Goal: Task Accomplishment & Management: Manage account settings

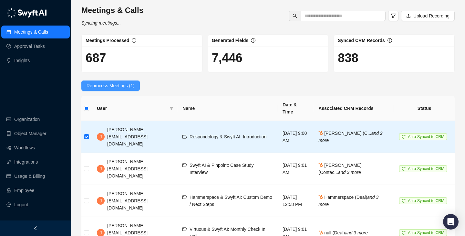
click at [109, 87] on span "Reprocess Meetings (1)" at bounding box center [111, 85] width 48 height 7
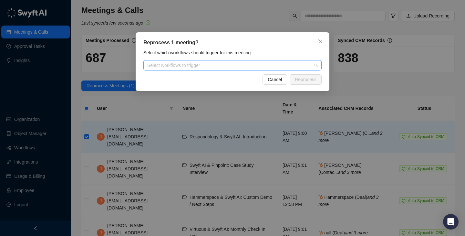
click at [258, 68] on div "Select workflows to trigger" at bounding box center [232, 65] width 178 height 10
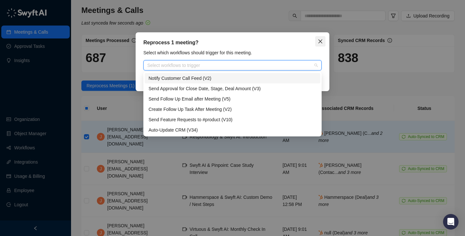
click at [324, 38] on button "Close" at bounding box center [320, 41] width 10 height 10
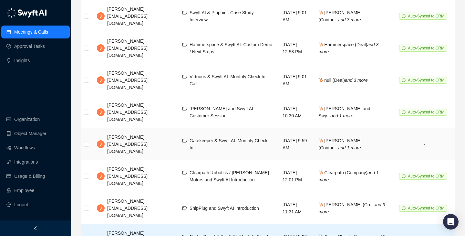
scroll to position [73, 0]
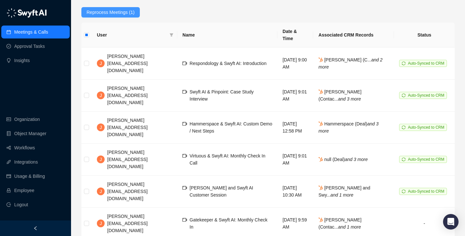
click at [123, 12] on span "Reprocess Meetings (1)" at bounding box center [111, 12] width 48 height 7
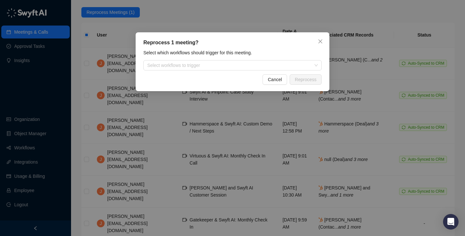
click at [190, 58] on div "Select which workflows should trigger for this meeting. Select workflows to tri…" at bounding box center [232, 59] width 182 height 21
click at [193, 64] on div at bounding box center [229, 65] width 169 height 5
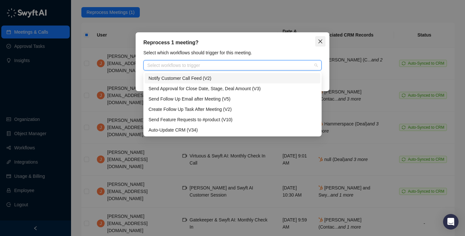
click at [319, 42] on icon "close" at bounding box center [320, 41] width 5 height 5
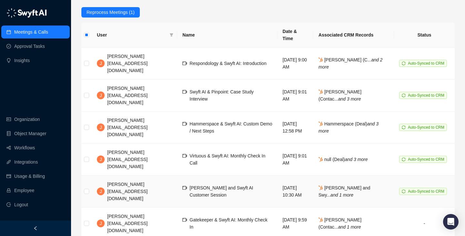
scroll to position [152, 0]
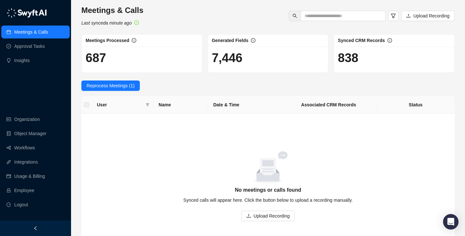
scroll to position [49, 0]
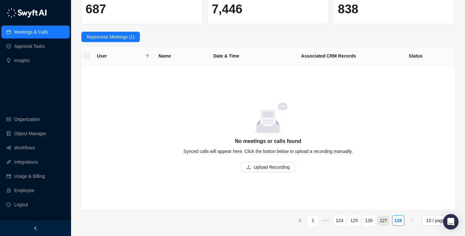
click at [382, 223] on link "127" at bounding box center [383, 220] width 11 height 10
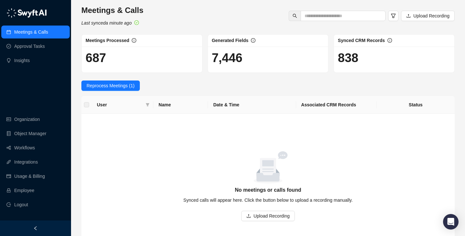
scroll to position [49, 0]
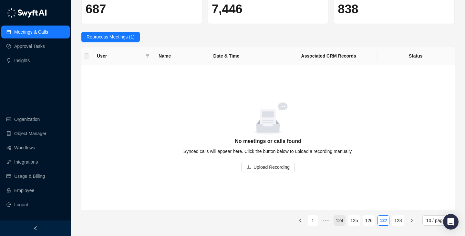
click at [340, 219] on link "124" at bounding box center [339, 220] width 11 height 10
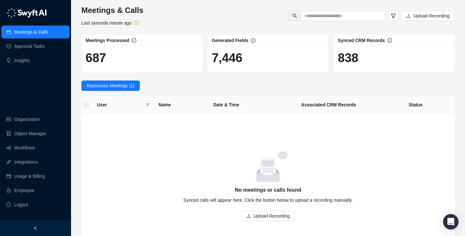
scroll to position [49, 0]
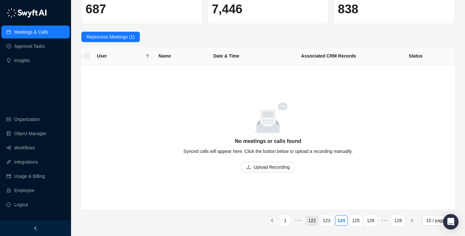
click at [307, 222] on link "122" at bounding box center [311, 220] width 11 height 10
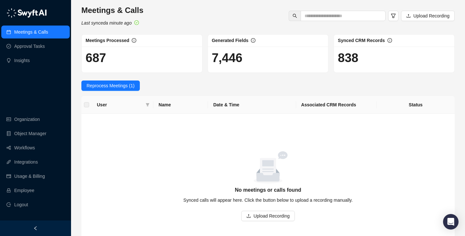
scroll to position [49, 0]
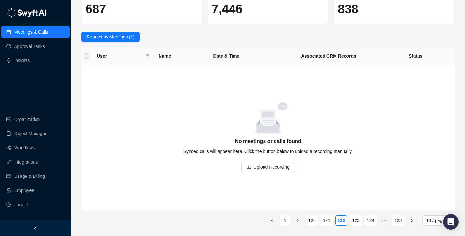
click at [300, 221] on span "•••" at bounding box center [298, 220] width 10 height 10
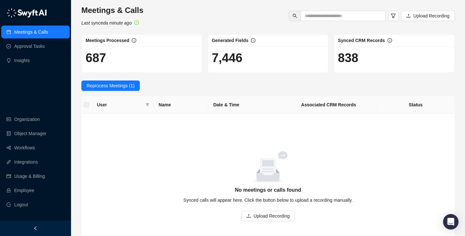
scroll to position [49, 0]
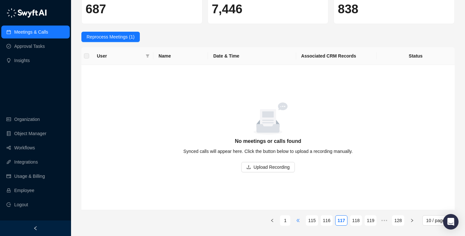
click at [300, 223] on span "•••" at bounding box center [298, 220] width 10 height 10
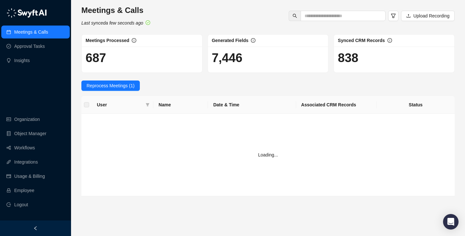
click at [300, 223] on main "Meetings & Calls Last synced a few seconds ago Upload Recording Meetings Proces…" at bounding box center [267, 117] width 373 height 225
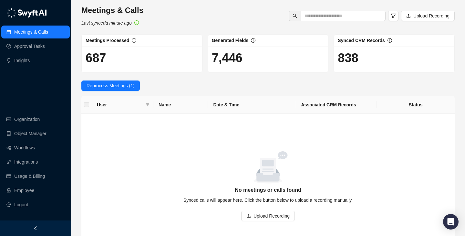
scroll to position [49, 0]
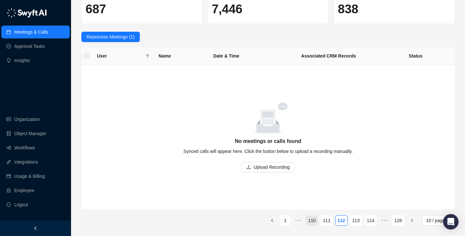
click at [314, 219] on link "110" at bounding box center [311, 220] width 11 height 10
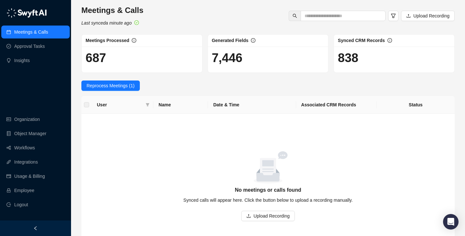
scroll to position [49, 0]
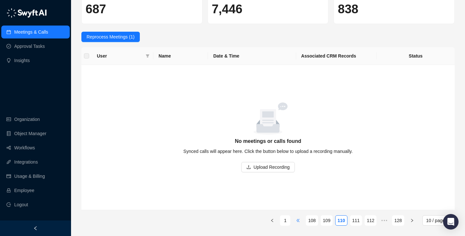
click at [303, 221] on span "•••" at bounding box center [298, 220] width 10 height 10
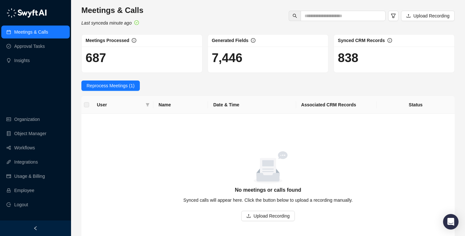
scroll to position [49, 0]
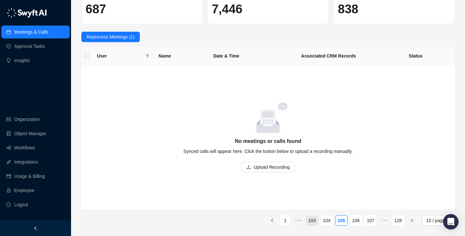
click at [309, 223] on link "103" at bounding box center [311, 220] width 11 height 10
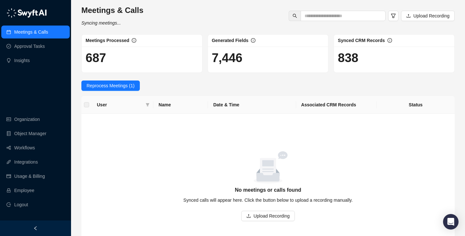
scroll to position [49, 0]
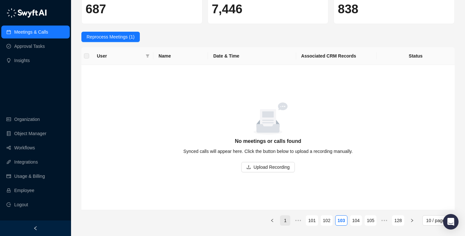
click at [281, 221] on link "1" at bounding box center [285, 220] width 10 height 10
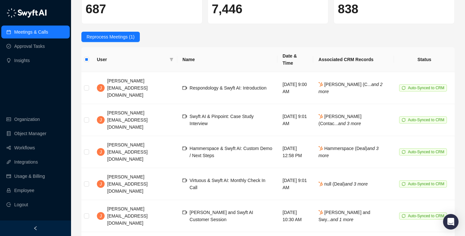
scroll to position [152, 0]
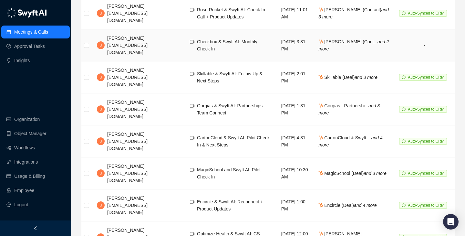
scroll to position [152, 0]
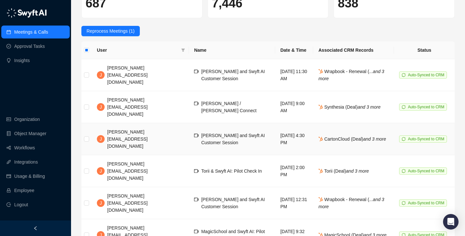
scroll to position [33, 0]
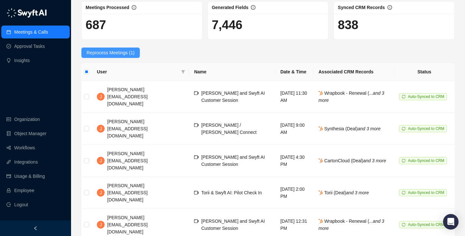
click at [124, 54] on span "Reprocess Meetings (1)" at bounding box center [111, 52] width 48 height 7
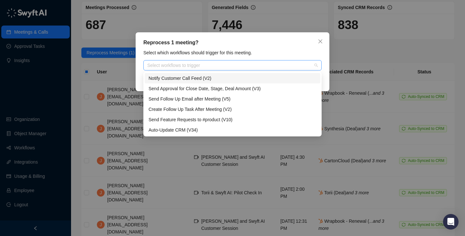
click at [169, 65] on div at bounding box center [229, 65] width 169 height 5
click at [320, 45] on button "Close" at bounding box center [320, 41] width 10 height 10
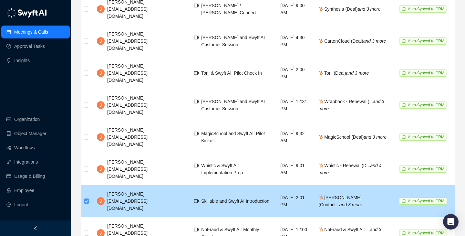
scroll to position [137, 0]
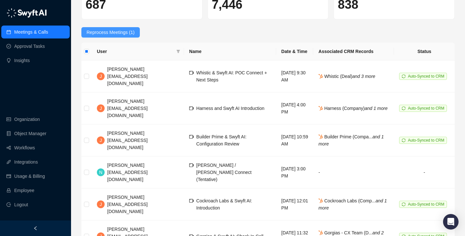
click at [119, 30] on span "Reprocess Meetings (1)" at bounding box center [111, 32] width 48 height 7
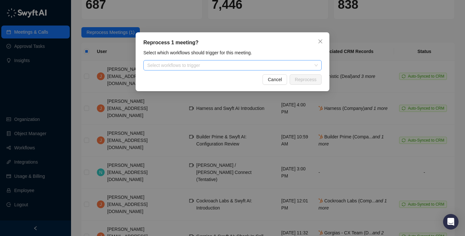
click at [187, 65] on div at bounding box center [229, 65] width 169 height 5
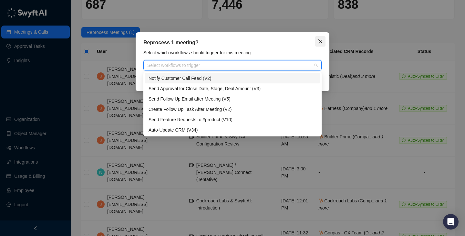
click at [318, 40] on icon "close" at bounding box center [320, 41] width 5 height 5
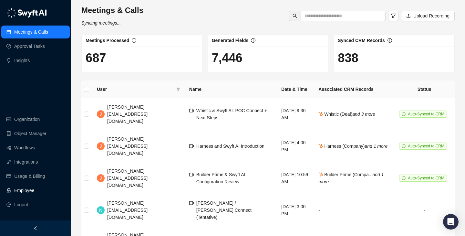
click at [34, 191] on link "Employee" at bounding box center [24, 190] width 20 height 13
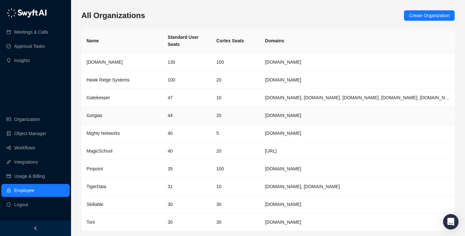
scroll to position [21, 0]
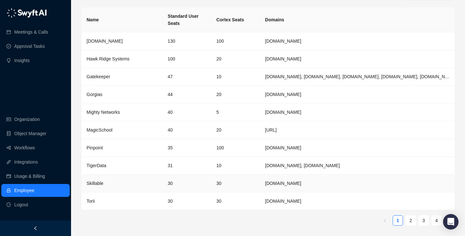
click at [226, 179] on td "30" at bounding box center [235, 183] width 49 height 18
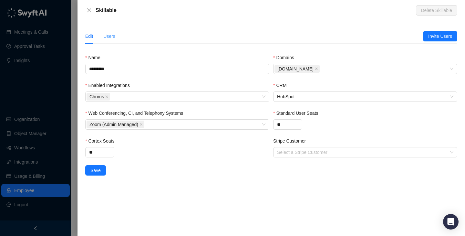
click at [107, 32] on div "Users" at bounding box center [109, 36] width 12 height 15
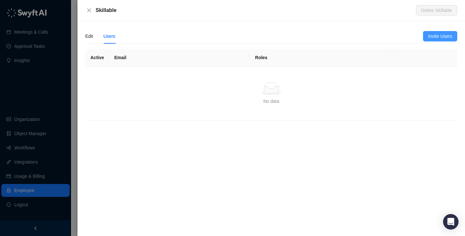
click at [429, 36] on span "Invite Users" at bounding box center [440, 36] width 24 height 7
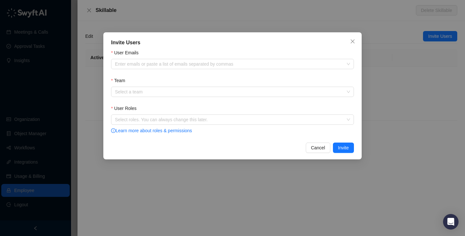
drag, startPoint x: 196, startPoint y: 52, endPoint x: 198, endPoint y: 56, distance: 4.2
click at [196, 52] on div "User Emails" at bounding box center [232, 54] width 243 height 10
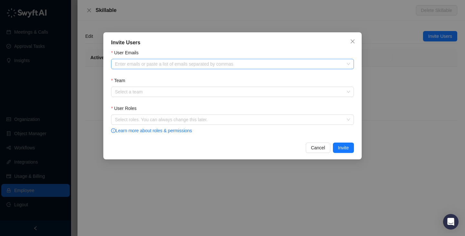
click at [200, 59] on div "Enter emails or paste a list of emails separated by commas" at bounding box center [232, 64] width 243 height 10
paste input "**********"
type input "**********"
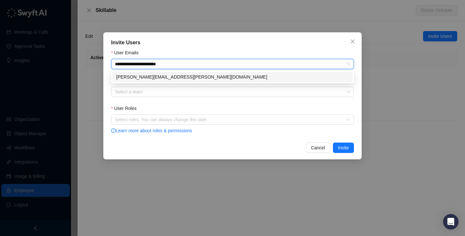
click at [197, 76] on div "[PERSON_NAME][EMAIL_ADDRESS][PERSON_NAME][DOMAIN_NAME]" at bounding box center [232, 76] width 232 height 7
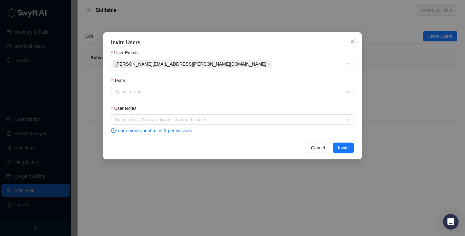
click at [197, 86] on div "Team" at bounding box center [232, 82] width 243 height 10
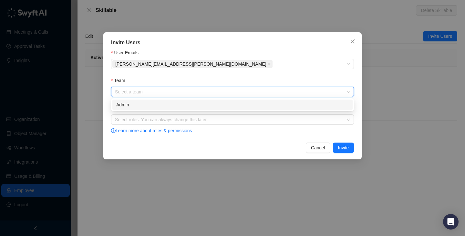
click at [198, 92] on input "Team" at bounding box center [230, 92] width 231 height 10
click at [198, 105] on div "Admin" at bounding box center [232, 104] width 232 height 7
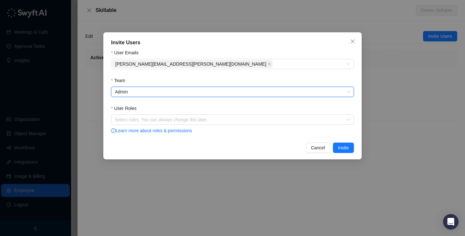
click at [204, 83] on div "Team" at bounding box center [232, 82] width 243 height 10
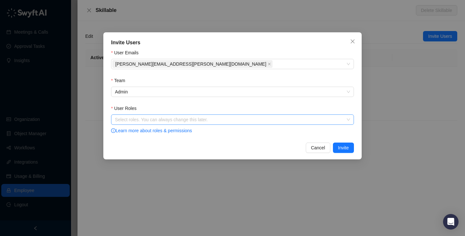
click at [192, 118] on div at bounding box center [228, 119] width 233 height 5
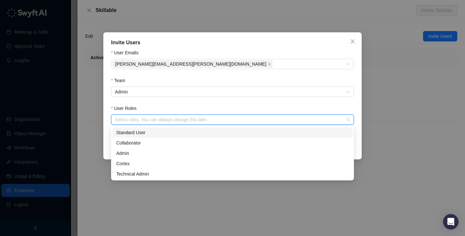
click at [164, 133] on div "Standard User" at bounding box center [232, 132] width 232 height 7
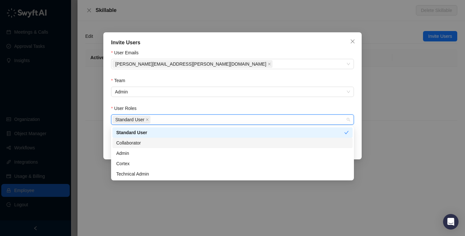
click at [164, 138] on div "Collaborator" at bounding box center [232, 142] width 240 height 10
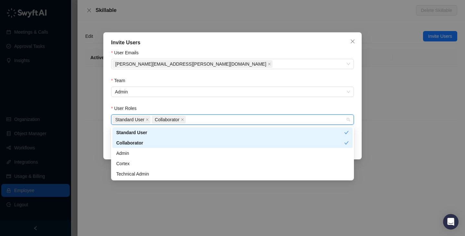
click at [164, 147] on div "Collaborator" at bounding box center [232, 142] width 240 height 10
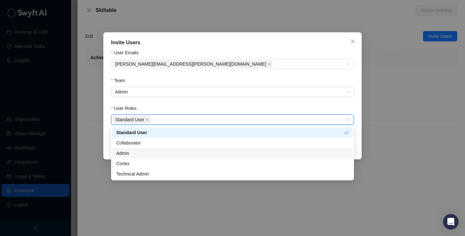
click at [164, 155] on div "Admin" at bounding box center [232, 152] width 232 height 7
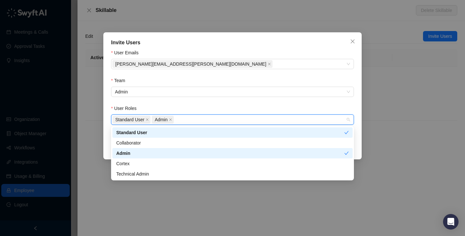
click at [164, 148] on div "Admin" at bounding box center [232, 153] width 240 height 10
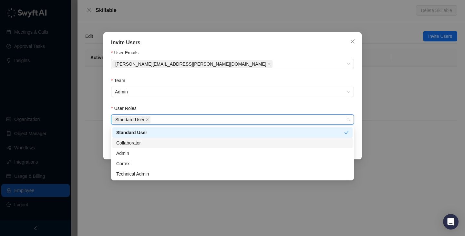
click at [166, 144] on div "Collaborator" at bounding box center [232, 142] width 232 height 7
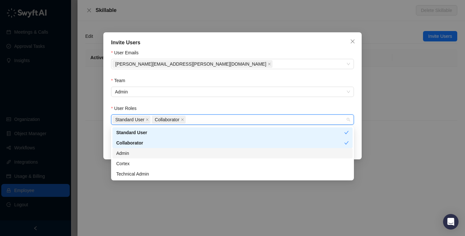
click at [166, 155] on div "Admin" at bounding box center [232, 152] width 232 height 7
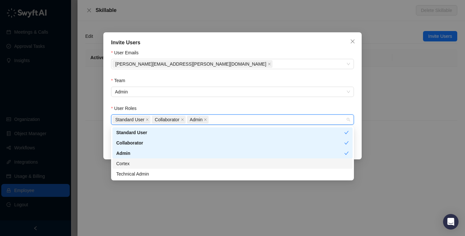
click at [166, 164] on div "Cortex" at bounding box center [232, 163] width 232 height 7
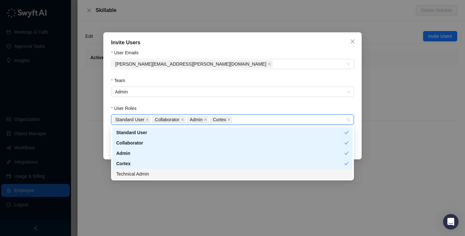
click at [166, 172] on div "Technical Admin" at bounding box center [232, 173] width 232 height 7
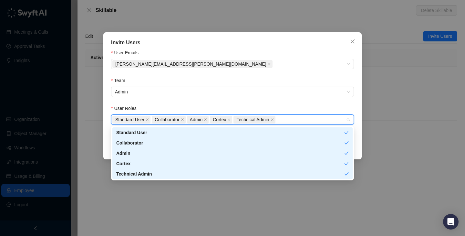
click at [248, 50] on div "User Emails" at bounding box center [232, 54] width 243 height 10
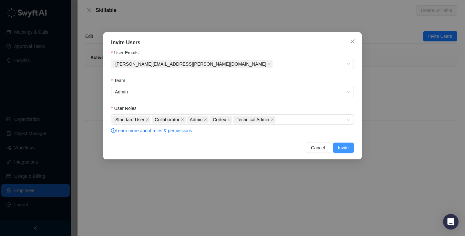
click at [341, 143] on button "Invite" at bounding box center [343, 147] width 21 height 10
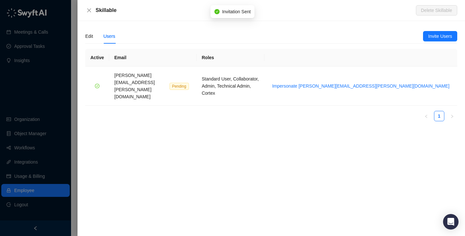
click at [33, 90] on div at bounding box center [232, 118] width 465 height 236
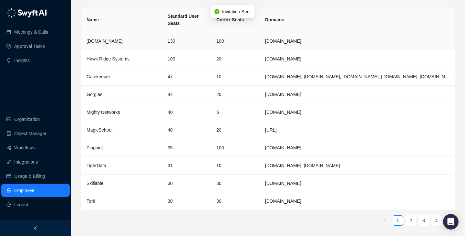
scroll to position [0, 0]
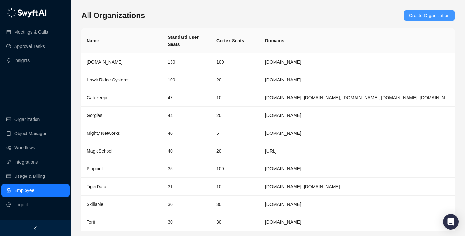
click at [424, 17] on span "Create Organization" at bounding box center [429, 15] width 40 height 7
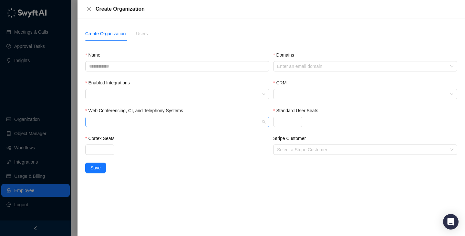
click at [181, 117] on div at bounding box center [177, 122] width 184 height 10
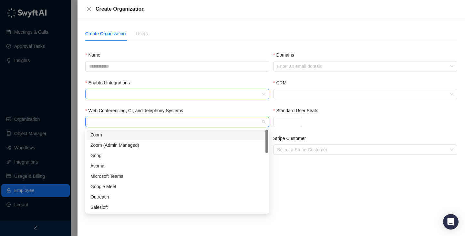
click at [185, 97] on div at bounding box center [177, 94] width 184 height 10
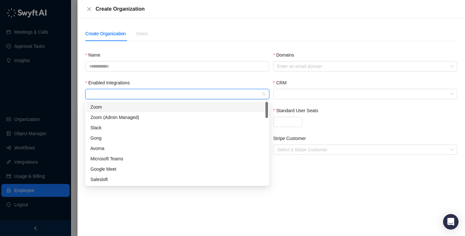
click at [207, 84] on div "Enabled Integrations" at bounding box center [177, 84] width 184 height 10
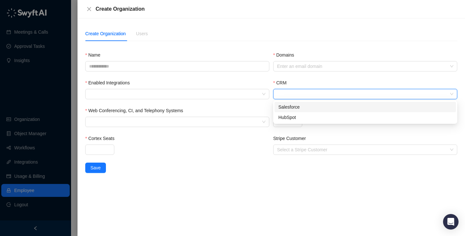
click at [293, 98] on input "CRM" at bounding box center [363, 94] width 172 height 10
click at [293, 83] on div "CRM" at bounding box center [365, 84] width 184 height 10
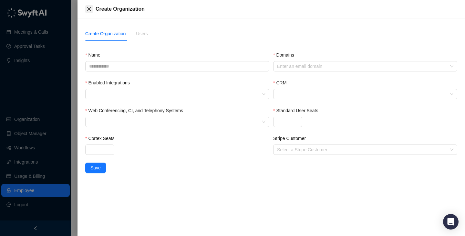
click at [91, 7] on icon "close" at bounding box center [89, 9] width 4 height 4
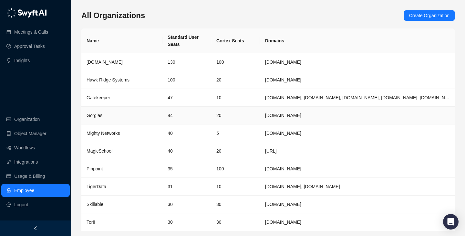
scroll to position [21, 0]
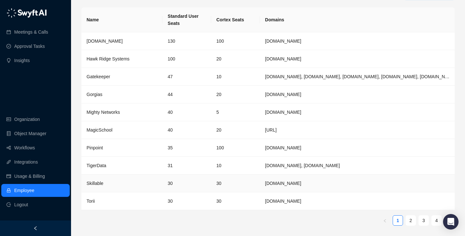
click at [235, 186] on td "30" at bounding box center [235, 183] width 49 height 18
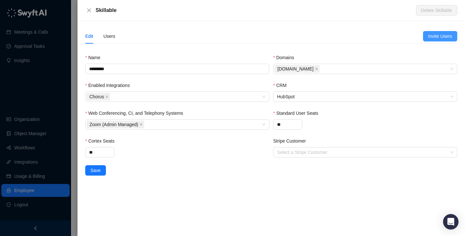
click at [428, 35] on span "Invite Users" at bounding box center [440, 36] width 24 height 7
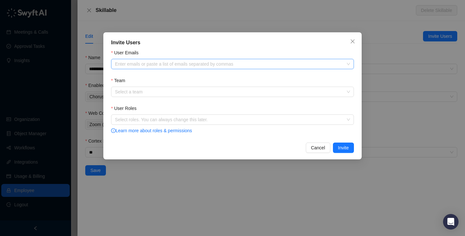
click at [217, 63] on div at bounding box center [228, 64] width 233 height 5
paste input "**********"
type input "**********"
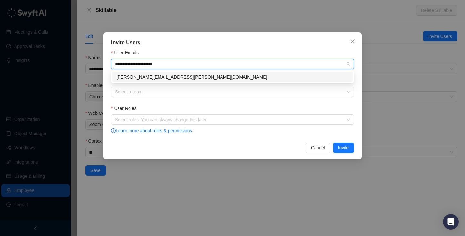
click at [215, 74] on div "[PERSON_NAME][EMAIL_ADDRESS][PERSON_NAME][DOMAIN_NAME]" at bounding box center [232, 76] width 232 height 7
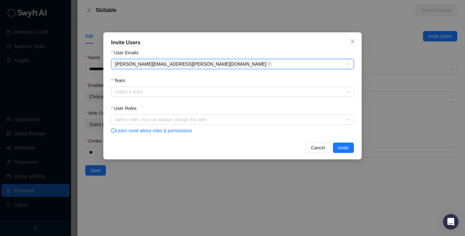
paste input "**********"
type input "**********"
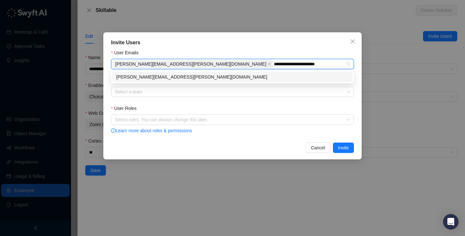
click at [259, 76] on div "[PERSON_NAME][EMAIL_ADDRESS][PERSON_NAME][DOMAIN_NAME]" at bounding box center [232, 76] width 232 height 7
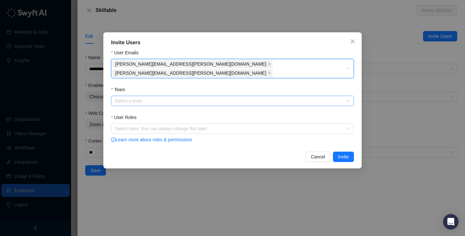
click at [258, 96] on input "Team" at bounding box center [230, 101] width 231 height 10
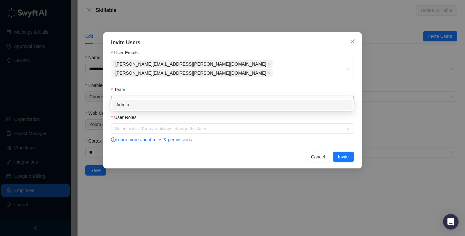
click at [256, 102] on div "Admin" at bounding box center [232, 104] width 232 height 7
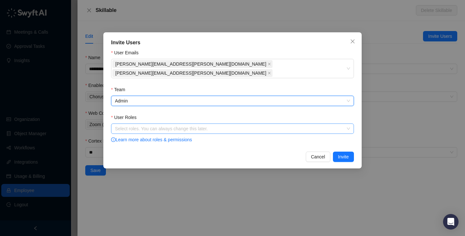
click at [258, 123] on div "Select roles. You can always change this later." at bounding box center [232, 128] width 243 height 10
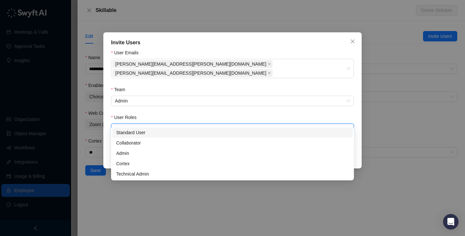
click at [250, 132] on div "Standard User" at bounding box center [232, 132] width 232 height 7
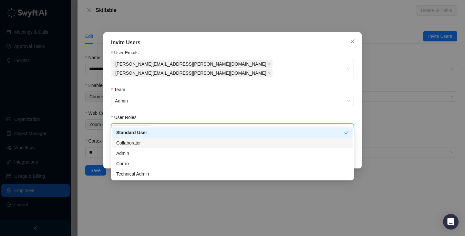
click at [250, 142] on div "Collaborator" at bounding box center [232, 142] width 232 height 7
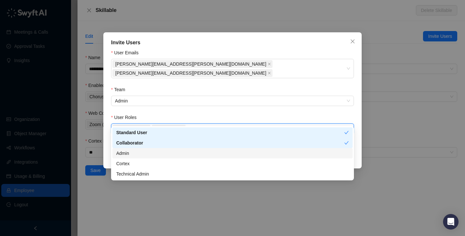
click at [249, 156] on div "Admin" at bounding box center [232, 152] width 232 height 7
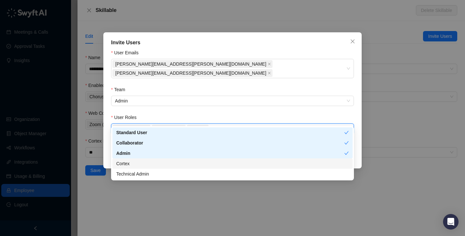
click at [249, 165] on div "Cortex" at bounding box center [232, 163] width 232 height 7
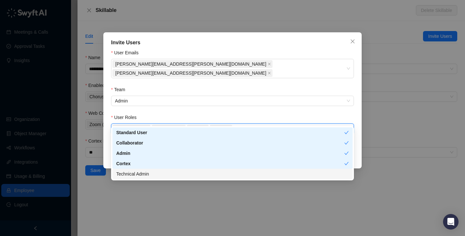
click at [249, 172] on div "Technical Admin" at bounding box center [232, 173] width 232 height 7
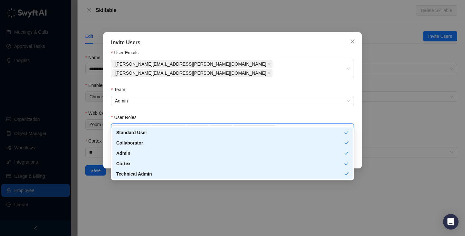
click at [249, 86] on div "Team" at bounding box center [232, 91] width 243 height 10
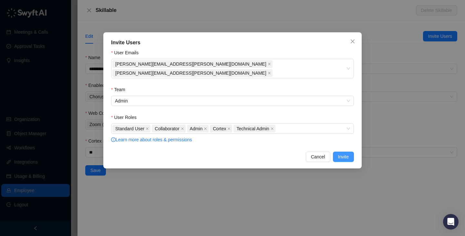
click at [348, 153] on span "Invite" at bounding box center [343, 156] width 11 height 7
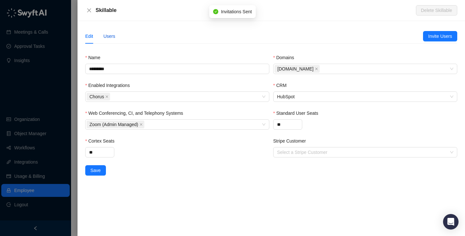
click at [104, 35] on div "Users" at bounding box center [109, 36] width 12 height 7
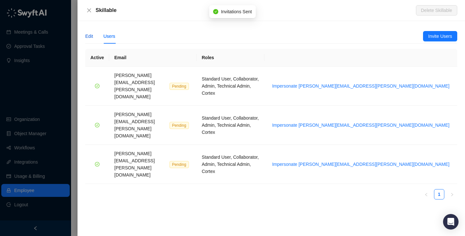
click at [93, 38] on div "Edit" at bounding box center [89, 36] width 8 height 7
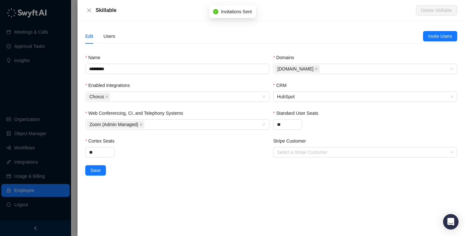
click at [87, 3] on div "Skillable Delete Skillable" at bounding box center [270, 10] width 387 height 21
click at [90, 9] on icon "close" at bounding box center [89, 10] width 5 height 5
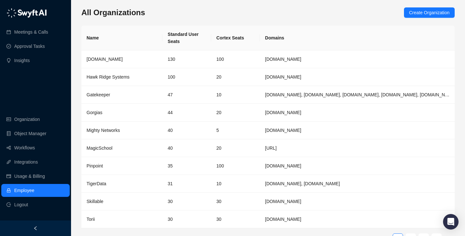
scroll to position [0, 0]
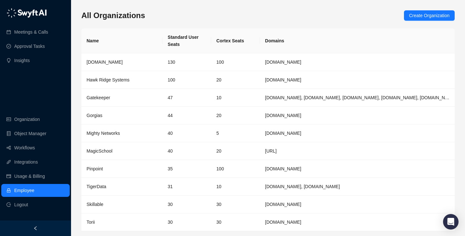
click at [124, 21] on div "All Organizations Create Organization Name Standard User Seats Cortex Seats Dom…" at bounding box center [267, 130] width 373 height 241
click at [211, 29] on th "Cortex Seats" at bounding box center [235, 40] width 49 height 25
click at [228, 36] on th "Cortex Seats" at bounding box center [235, 40] width 49 height 25
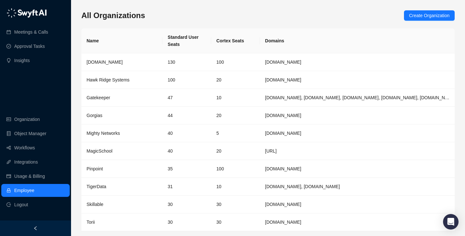
click at [228, 43] on th "Cortex Seats" at bounding box center [235, 40] width 49 height 25
click at [244, 39] on th "Cortex Seats" at bounding box center [235, 40] width 49 height 25
click at [242, 41] on th "Cortex Seats" at bounding box center [235, 40] width 49 height 25
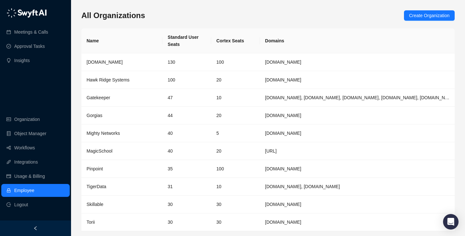
click at [245, 8] on div "All Organizations Create Organization Name Standard User Seats Cortex Seats Dom…" at bounding box center [267, 128] width 373 height 246
